Goal: Information Seeking & Learning: Learn about a topic

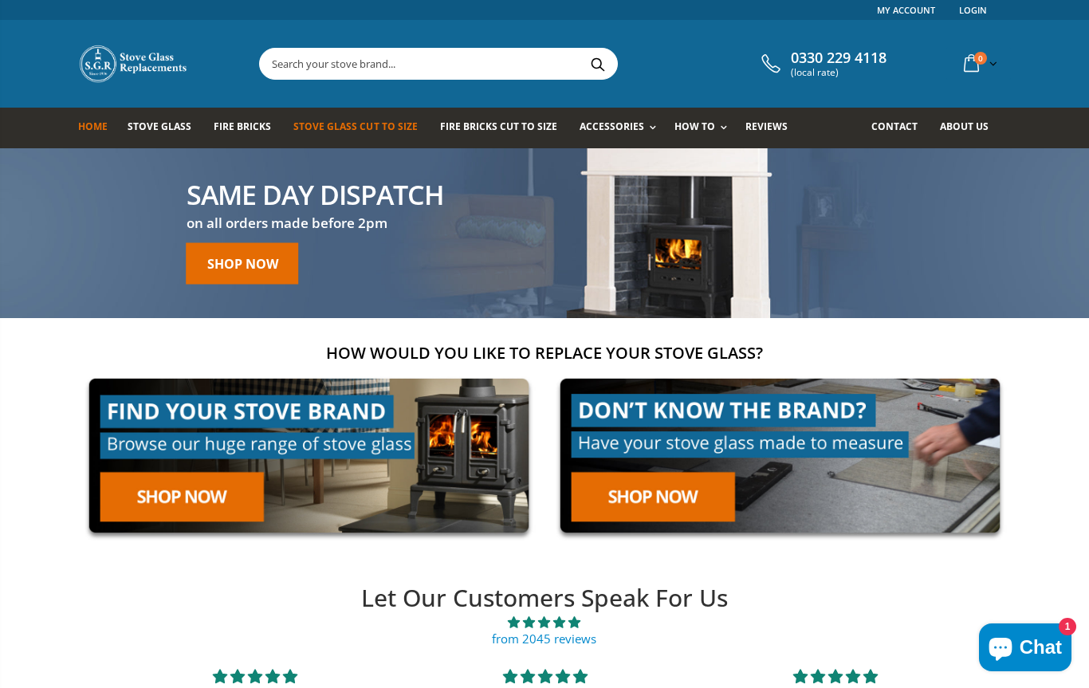
click at [326, 131] on span "Stove Glass Cut To Size" at bounding box center [355, 127] width 124 height 14
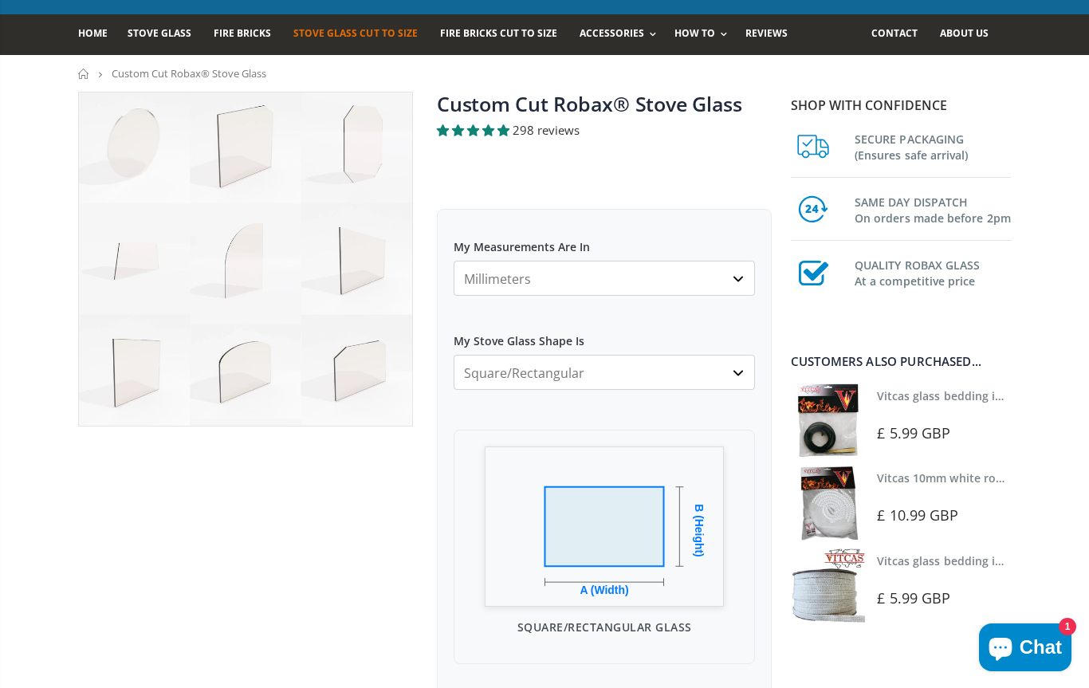
scroll to position [88, 0]
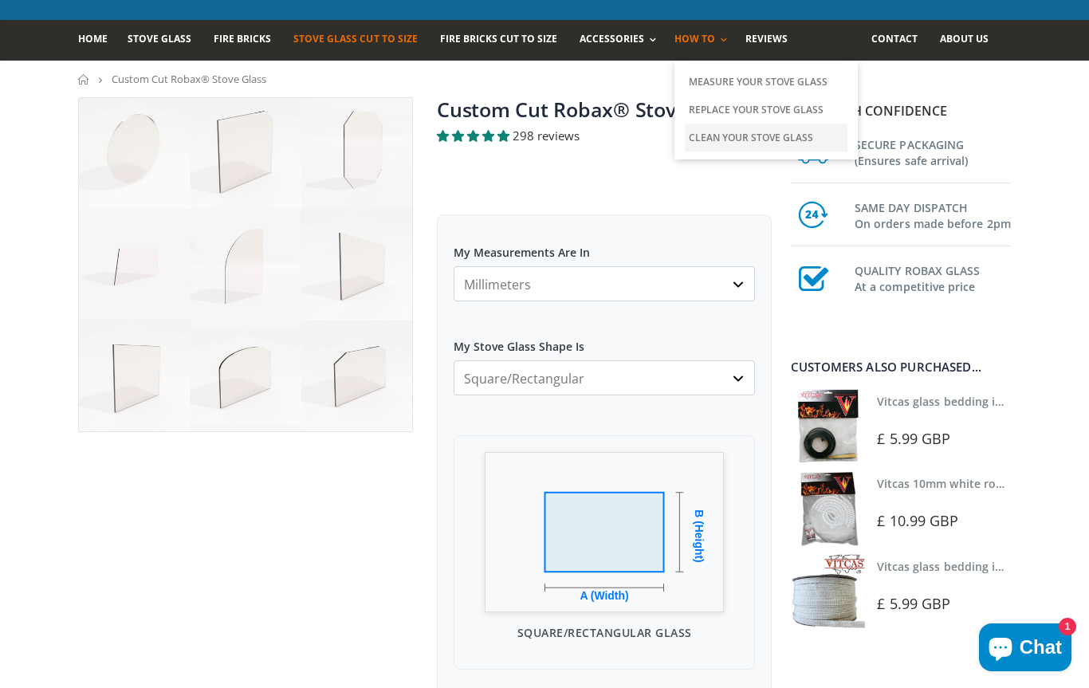
click at [706, 140] on link "Clean Your Stove Glass" at bounding box center [766, 138] width 163 height 28
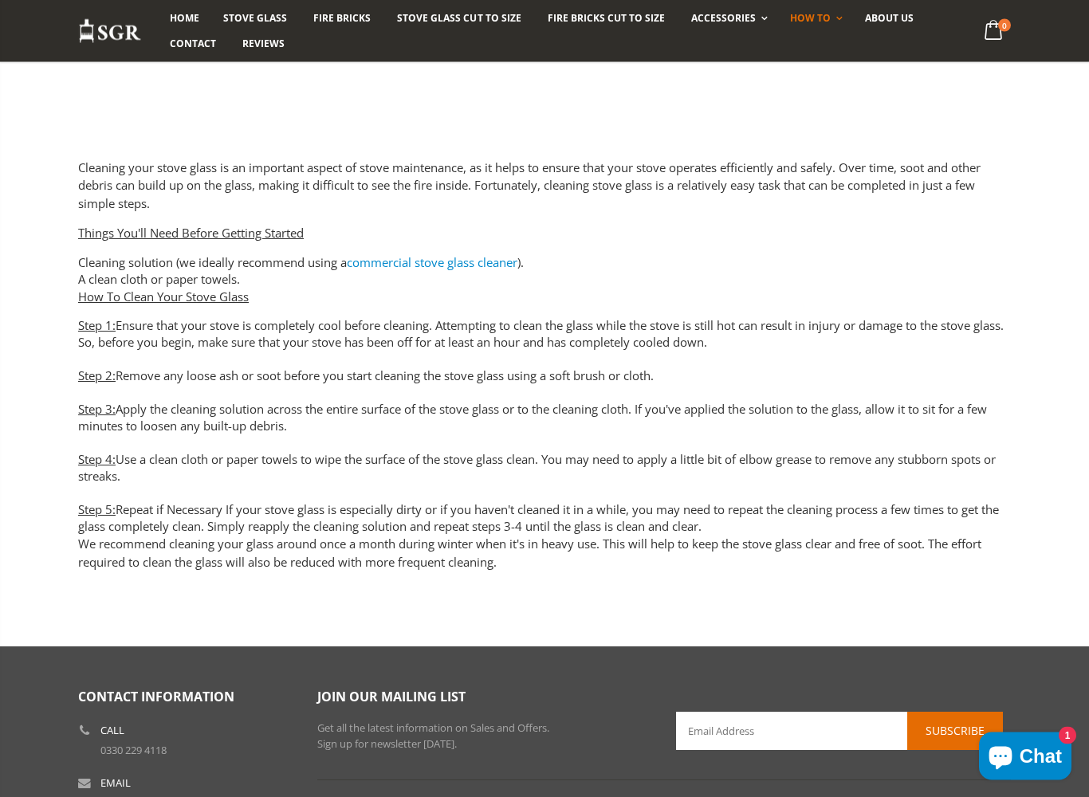
scroll to position [588, 0]
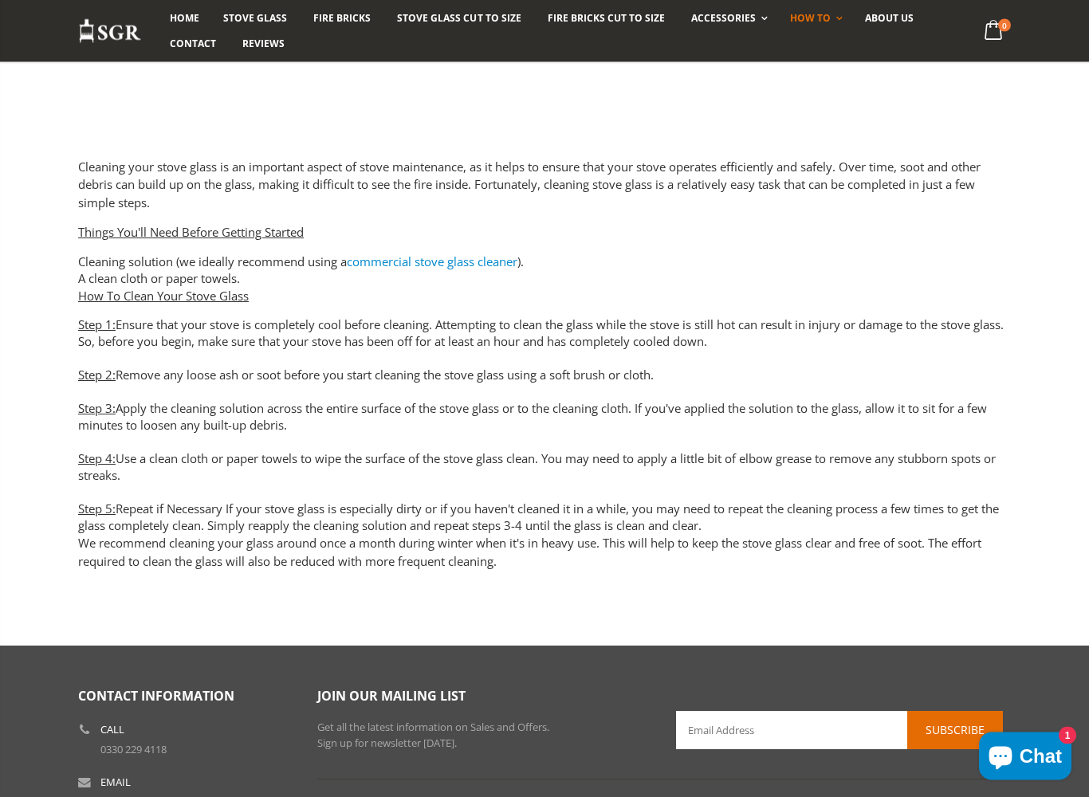
click at [437, 261] on link "commercial stove glass cleaner" at bounding box center [432, 262] width 171 height 16
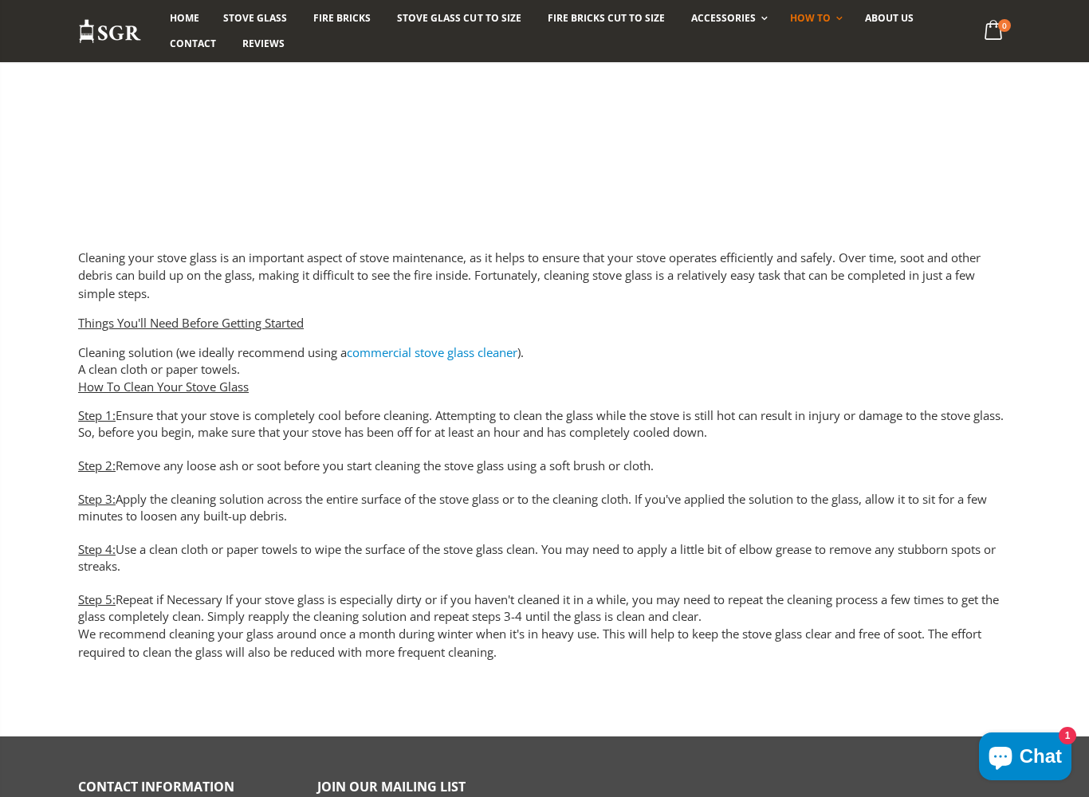
scroll to position [510, 0]
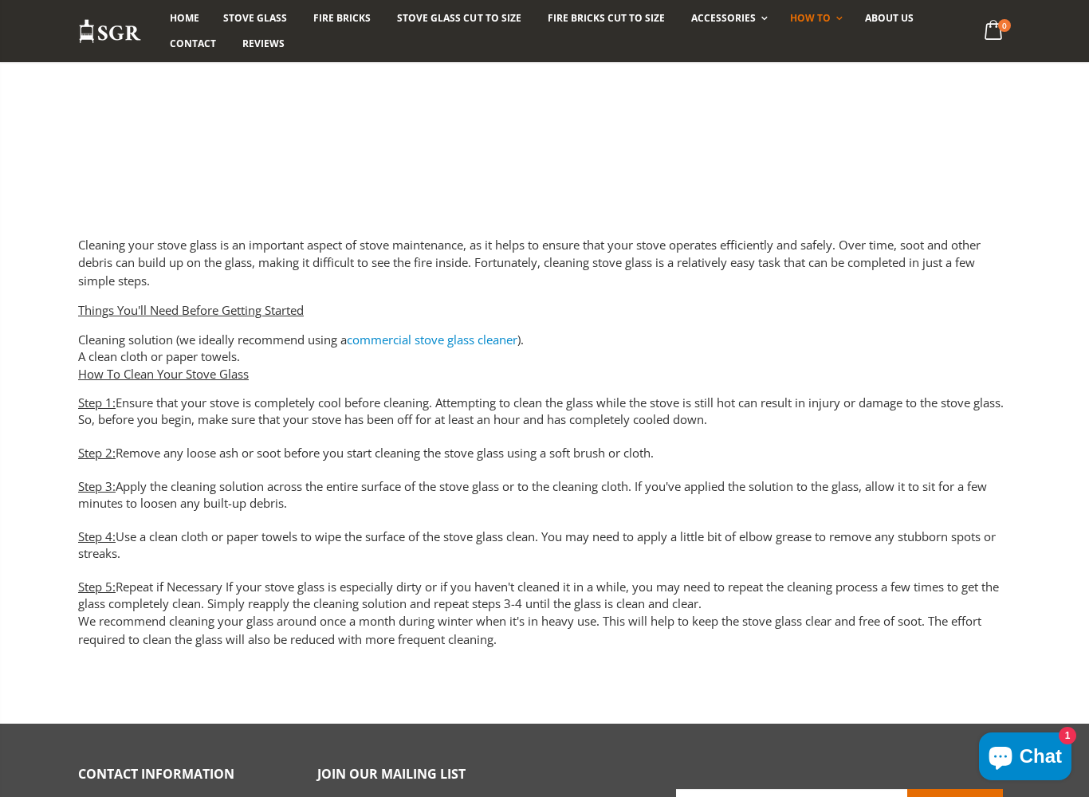
click at [429, 336] on link "commercial stove glass cleaner" at bounding box center [432, 340] width 171 height 16
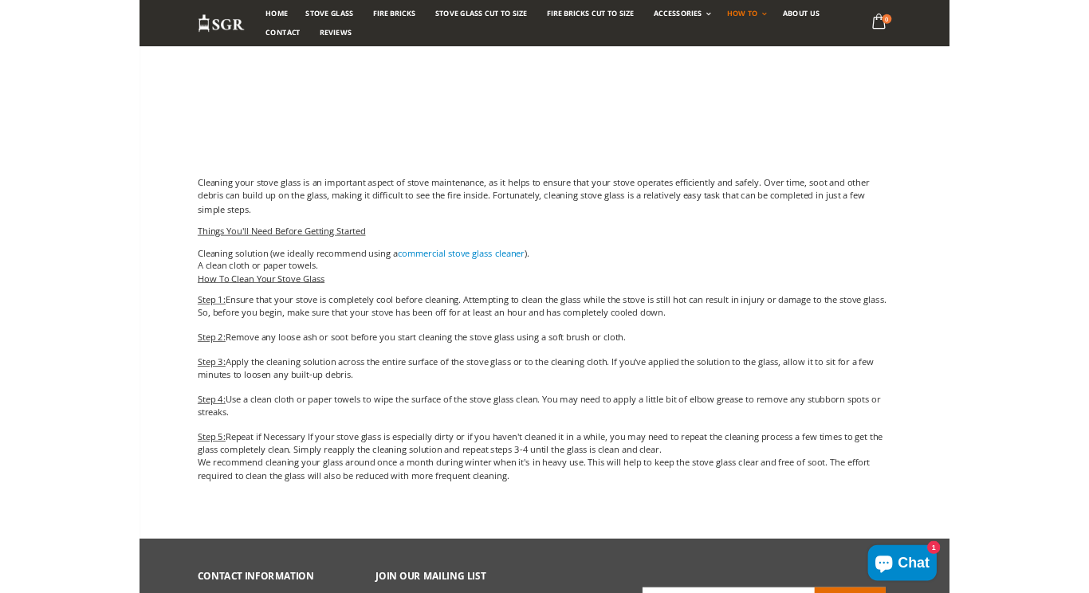
scroll to position [555, 0]
